Goal: Task Accomplishment & Management: Manage account settings

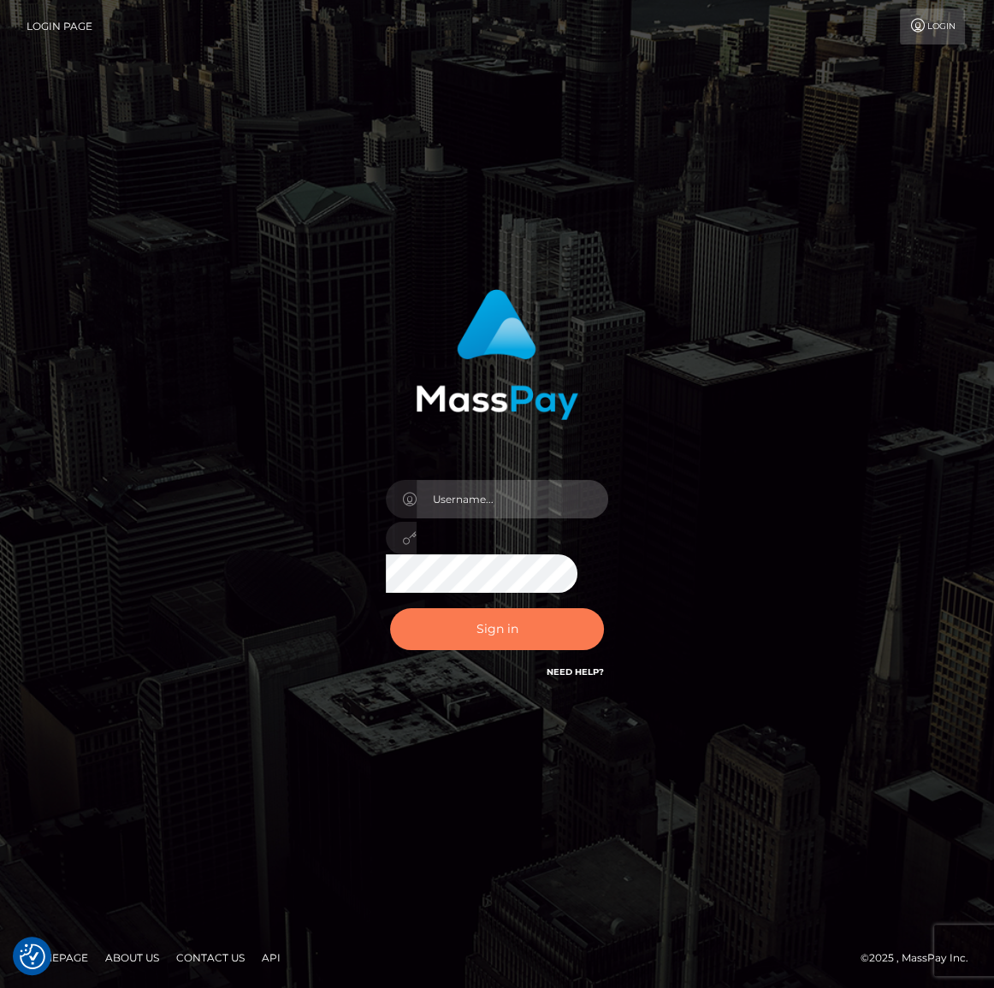
type input "[PERSON_NAME].spree"
click at [565, 635] on button "Sign in" at bounding box center [497, 629] width 214 height 42
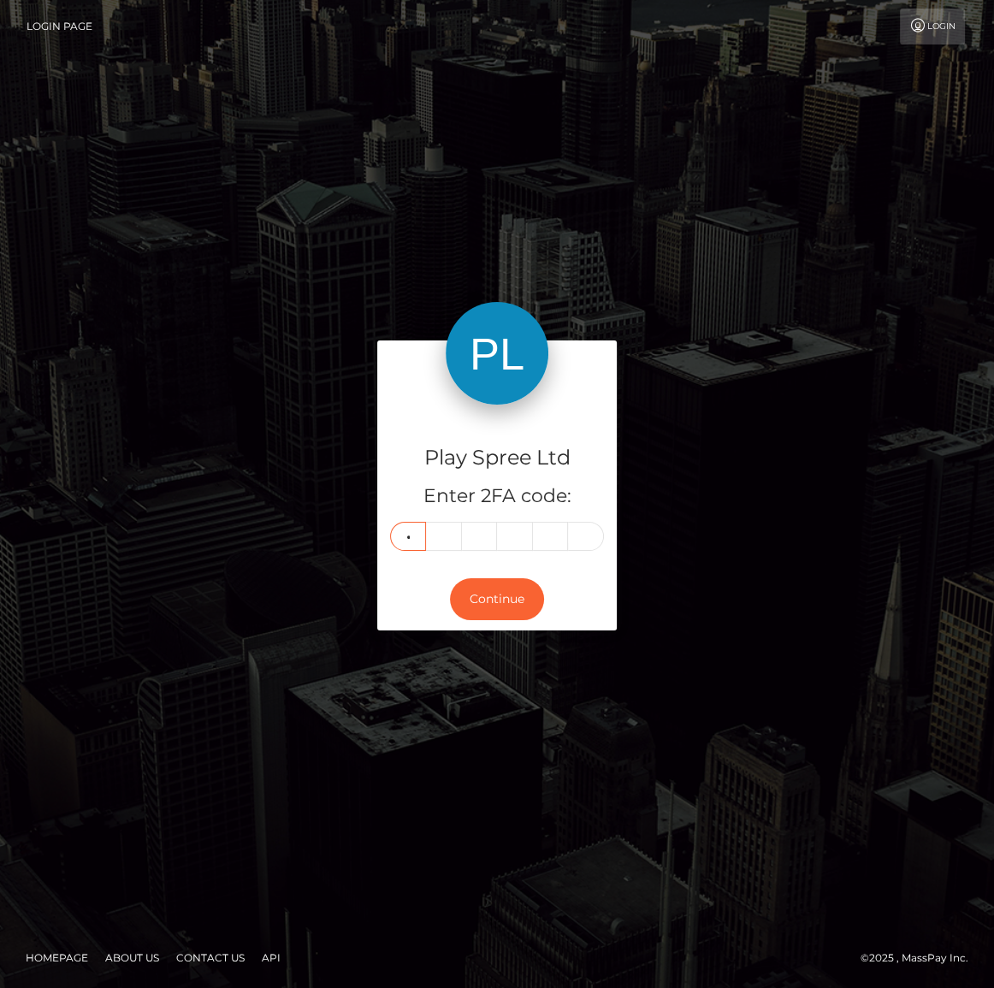
type input "7"
type input "1"
type input "9"
type input "1"
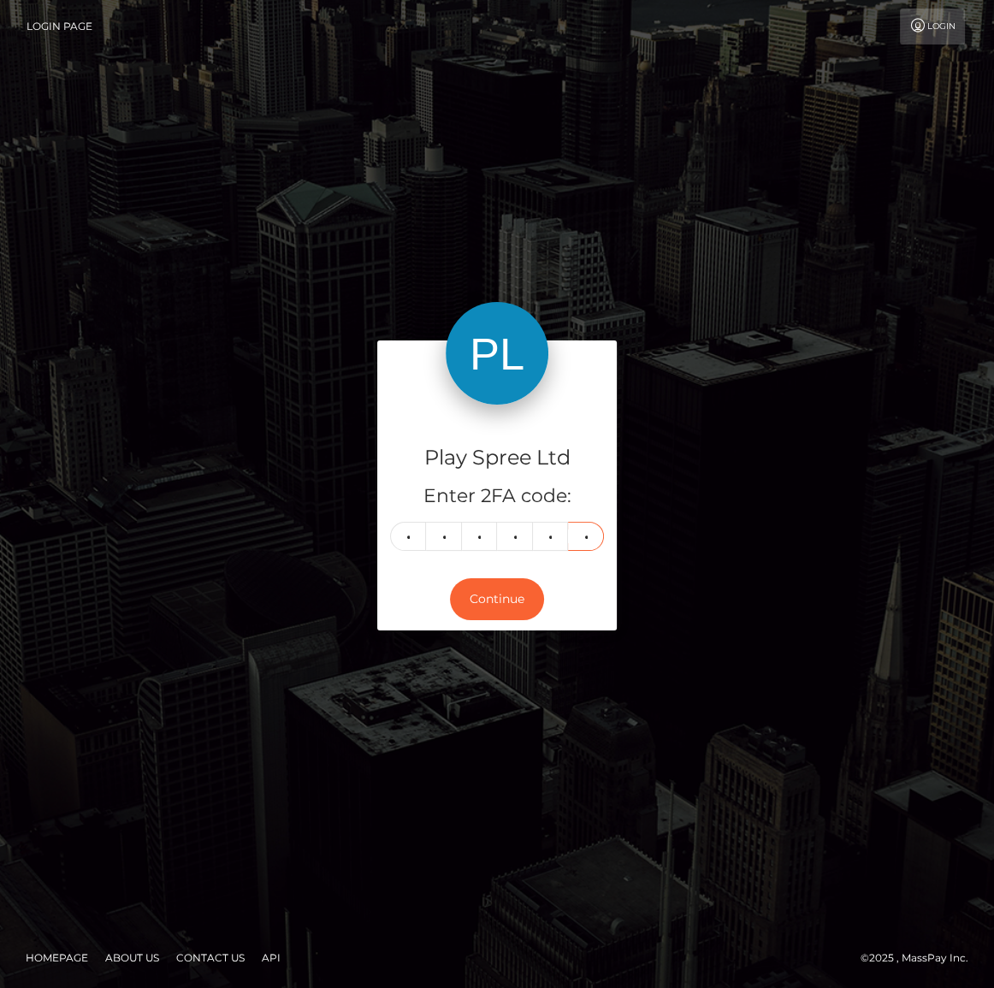
type input "3"
